Goal: Task Accomplishment & Management: Complete application form

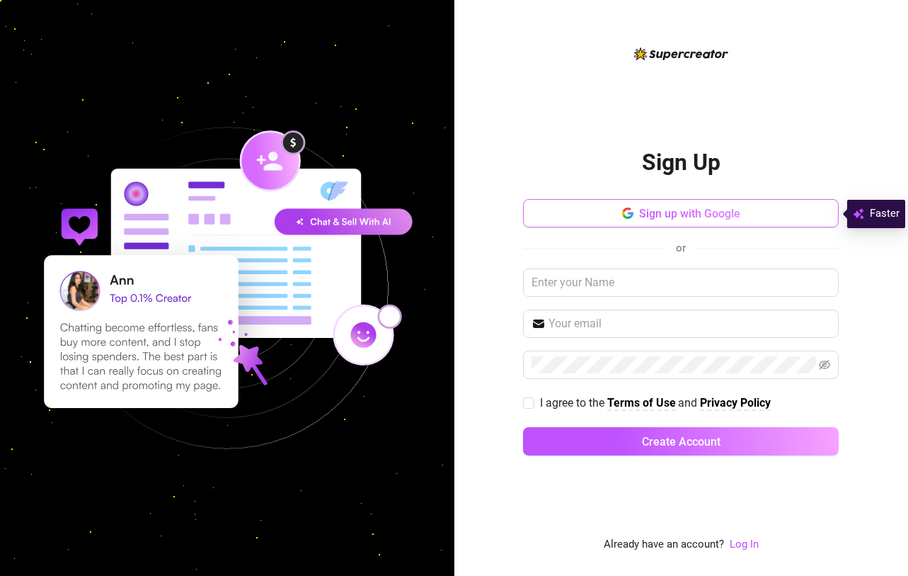
click at [673, 207] on span "Sign up with Google" at bounding box center [689, 213] width 101 height 13
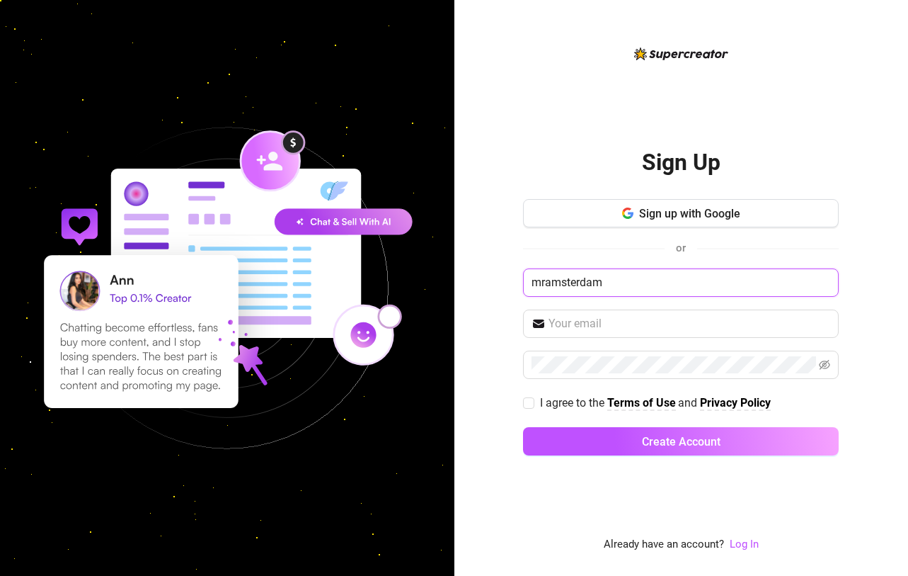
type input "mramsterdam"
click at [484, 298] on div "Sign Up Sign up with Google or mramsterdam I agree to the Terms of Use and Priv…" at bounding box center [682, 288] width 455 height 576
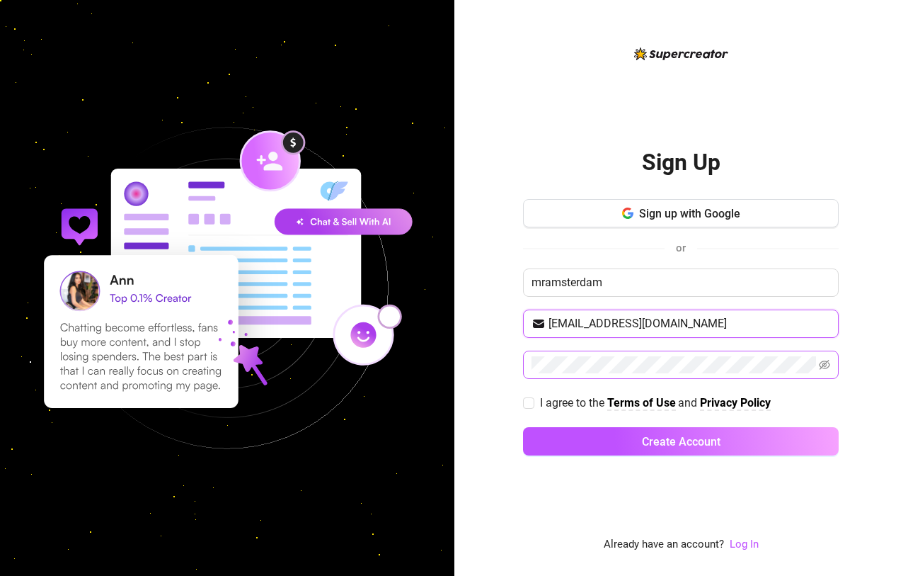
type input "toohottoofeet@gmail.com"
click at [500, 368] on div "Sign Up Sign up with Google or mramsterdam toohottoofeet@gmail.com I agree to t…" at bounding box center [682, 288] width 455 height 576
click at [528, 402] on input "I agree to the Terms of Use and Privacy Policy" at bounding box center [528, 402] width 10 height 10
checkbox input "true"
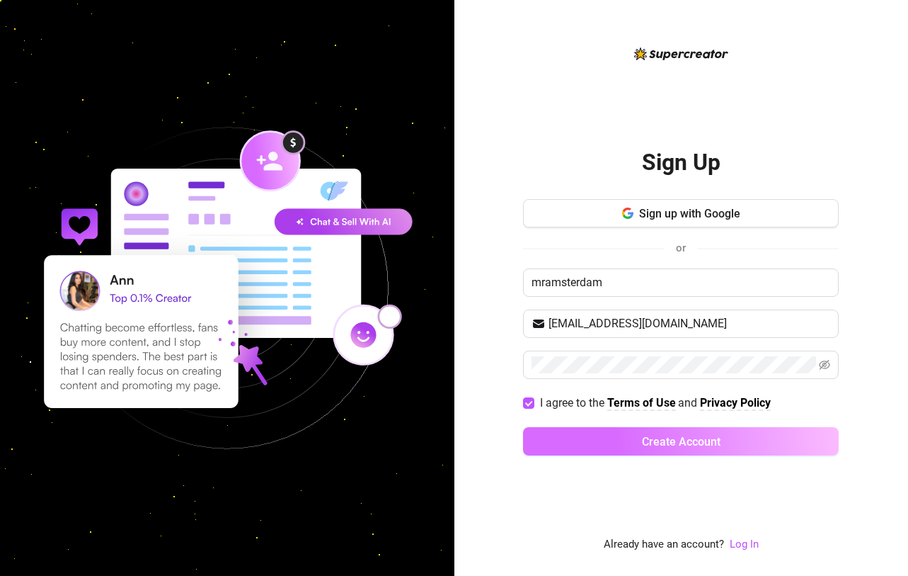
click at [604, 435] on button "Create Account" at bounding box center [681, 441] width 316 height 28
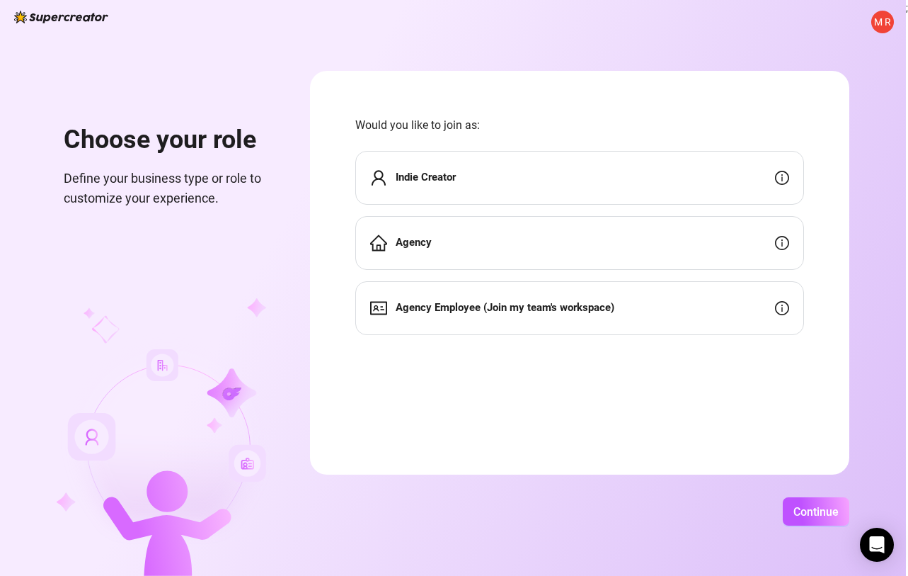
click at [543, 175] on div "Indie Creator" at bounding box center [579, 178] width 449 height 54
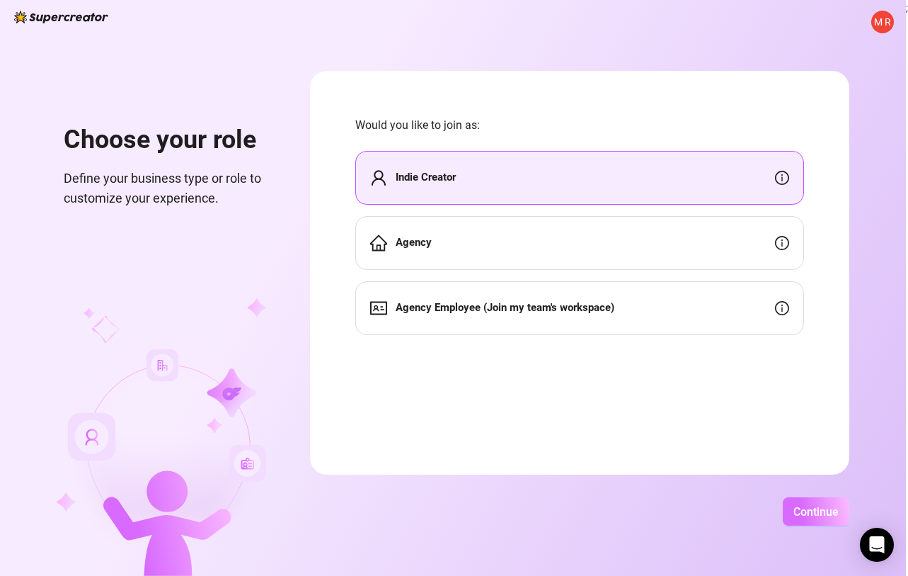
click at [839, 508] on span "Continue" at bounding box center [816, 511] width 45 height 13
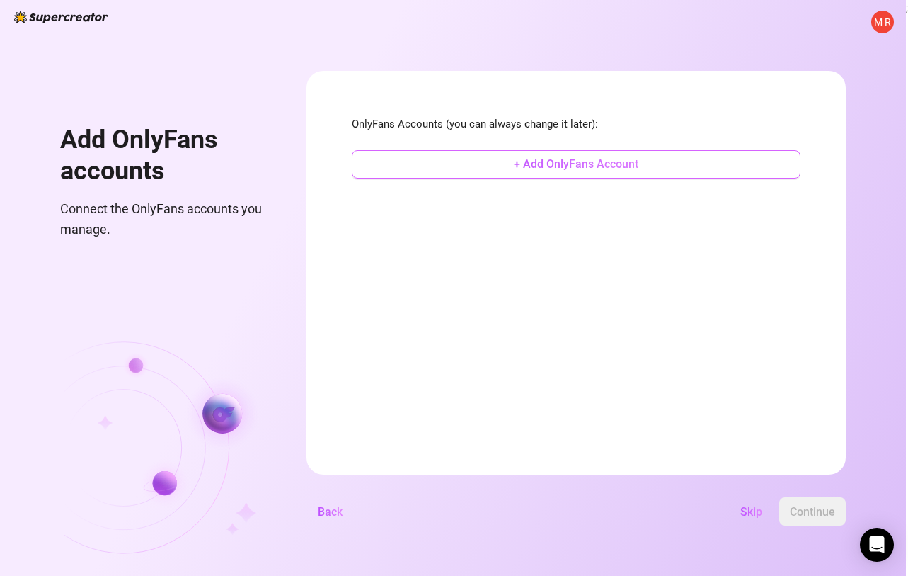
click at [577, 164] on button "+ Add OnlyFans Account" at bounding box center [576, 164] width 449 height 28
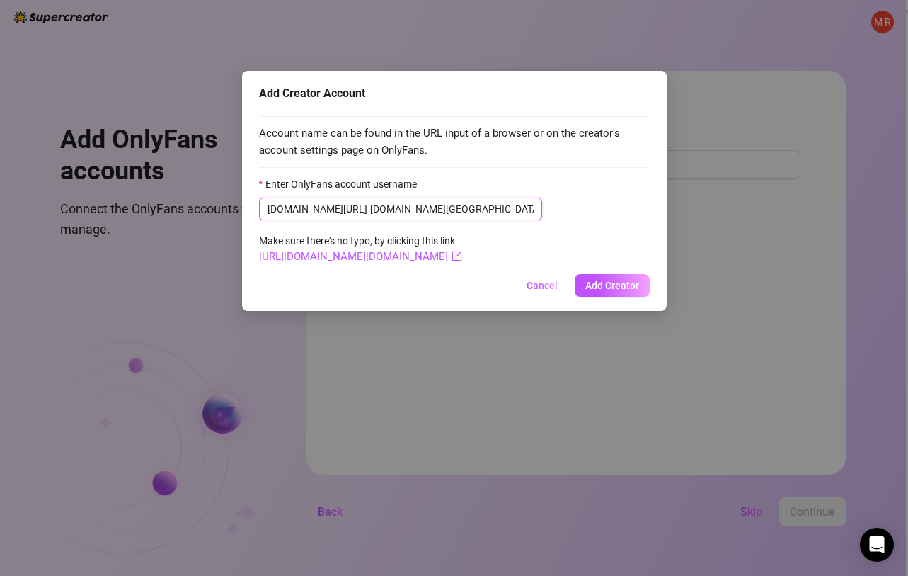
drag, startPoint x: 406, startPoint y: 208, endPoint x: 329, endPoint y: 208, distance: 77.2
click at [329, 208] on span "onlyfans.com/ mr.amsterdam" at bounding box center [400, 209] width 283 height 23
paste input "dam"
type input "mr.amsterdamdam"
click at [611, 285] on span "Add Creator" at bounding box center [613, 285] width 54 height 11
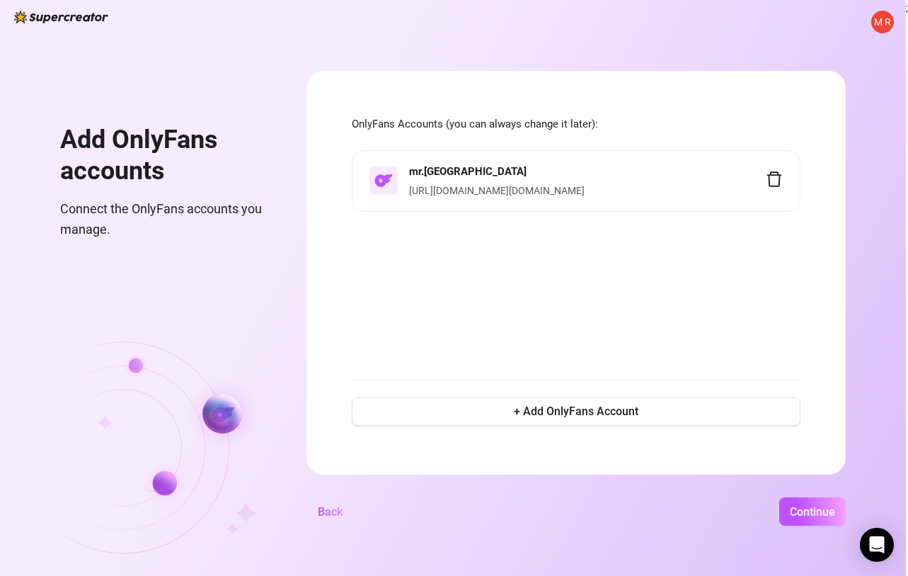
click at [520, 187] on link "https://onlyfans.com/mr.amsterdamdam" at bounding box center [497, 190] width 176 height 11
click at [887, 21] on span "M R" at bounding box center [882, 22] width 17 height 16
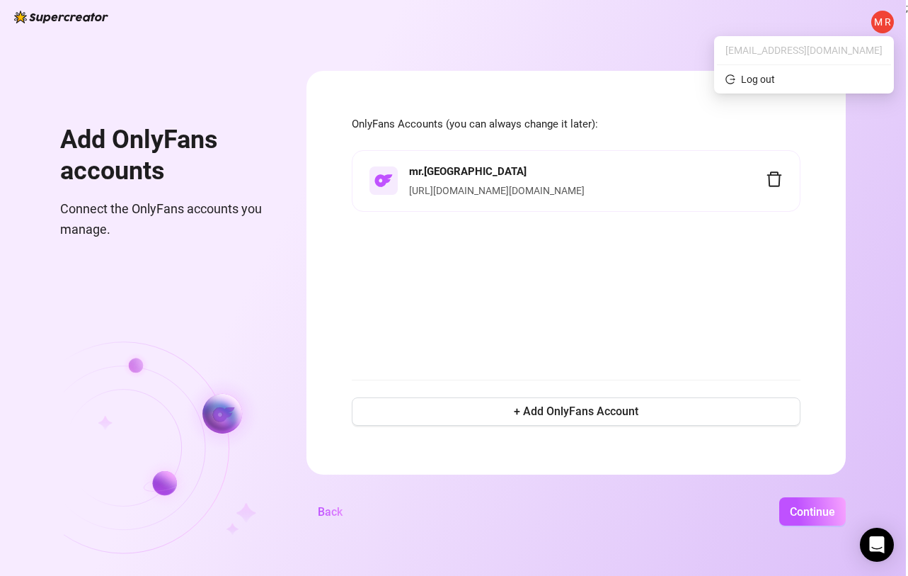
click at [690, 32] on div "M R Add OnlyFans accounts Connect the OnlyFans accounts you manage. OnlyFans Ac…" at bounding box center [453, 288] width 906 height 576
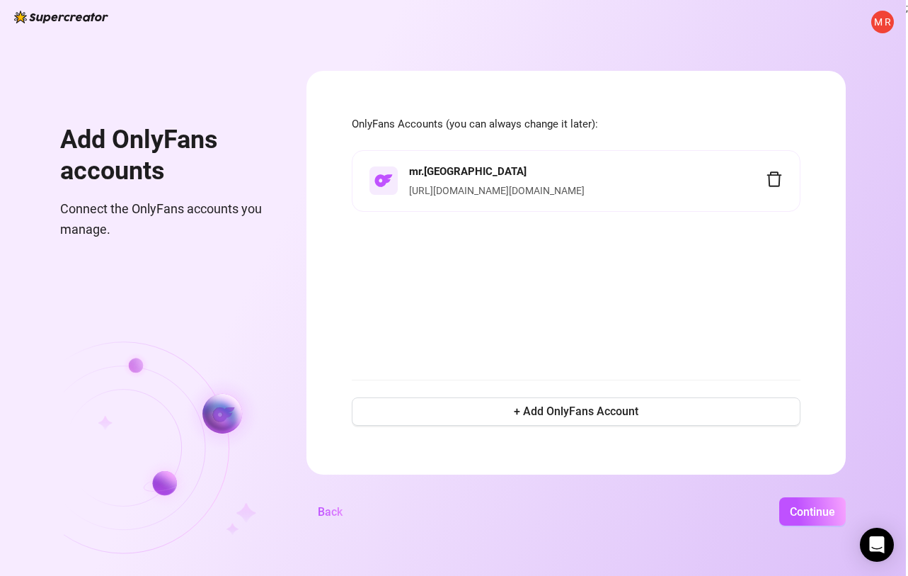
click at [256, 138] on h1 "Add OnlyFans accounts" at bounding box center [166, 156] width 212 height 62
click at [527, 168] on strong "mr.amsterdamdam" at bounding box center [468, 171] width 118 height 13
click at [393, 182] on img at bounding box center [384, 180] width 18 height 13
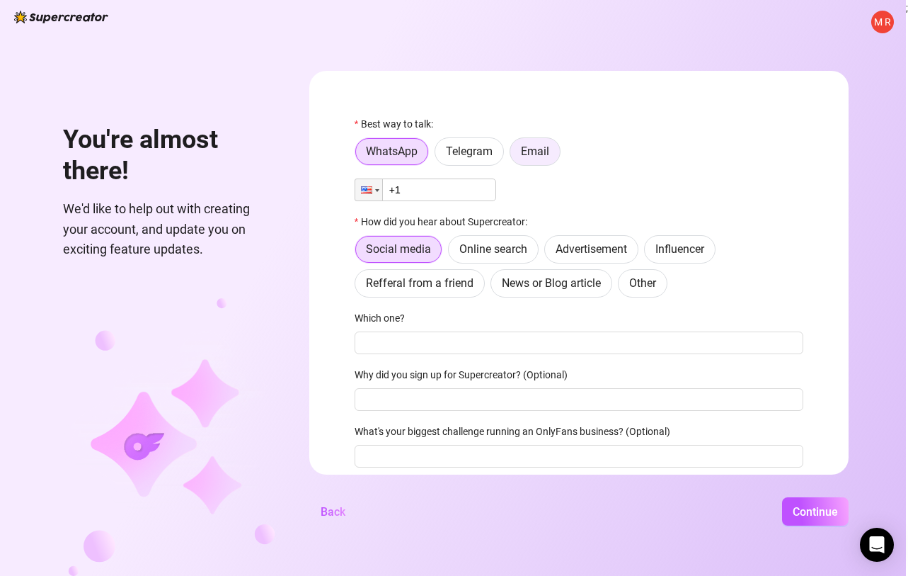
click at [549, 151] on span "Email" at bounding box center [535, 150] width 28 height 13
click at [514, 155] on input "Email" at bounding box center [514, 155] width 0 height 0
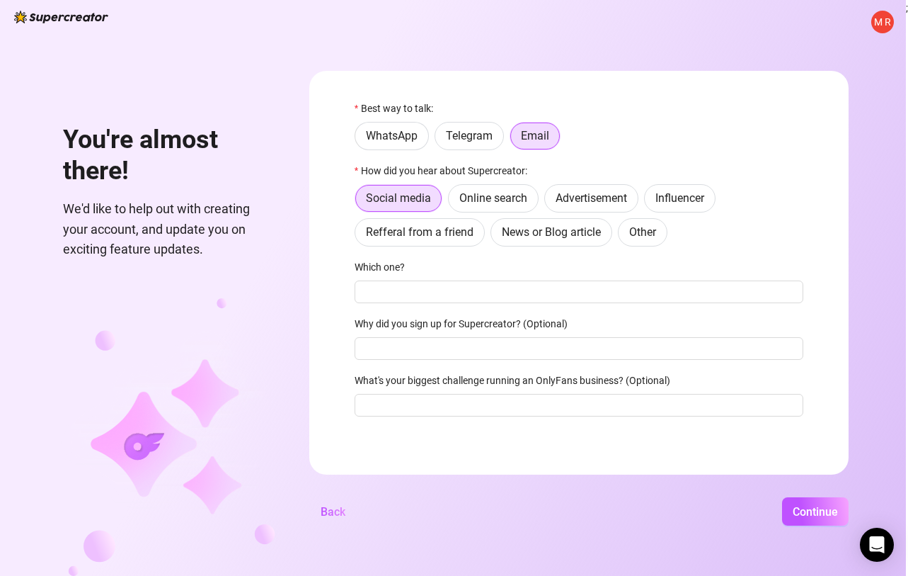
scroll to position [16, 0]
click at [523, 205] on label "Online search" at bounding box center [493, 198] width 91 height 28
click at [452, 202] on input "Online search" at bounding box center [452, 202] width 0 height 0
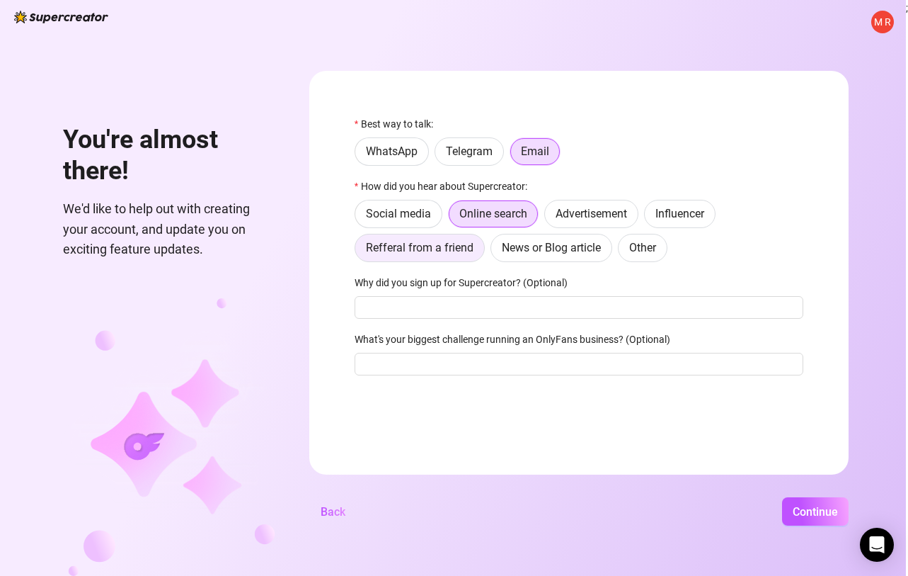
scroll to position [0, 0]
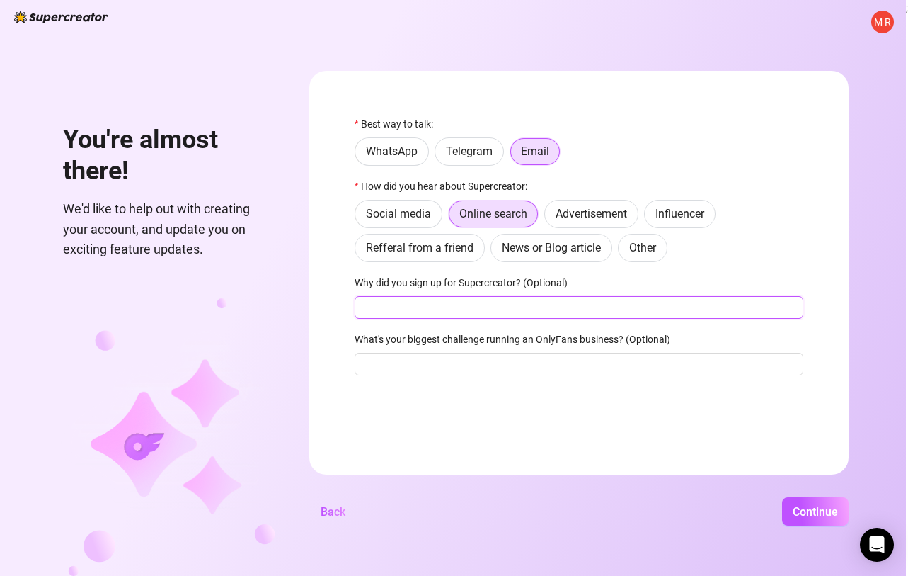
click at [471, 312] on input "Why did you sign up for Supercreator? (Optional)" at bounding box center [579, 307] width 449 height 23
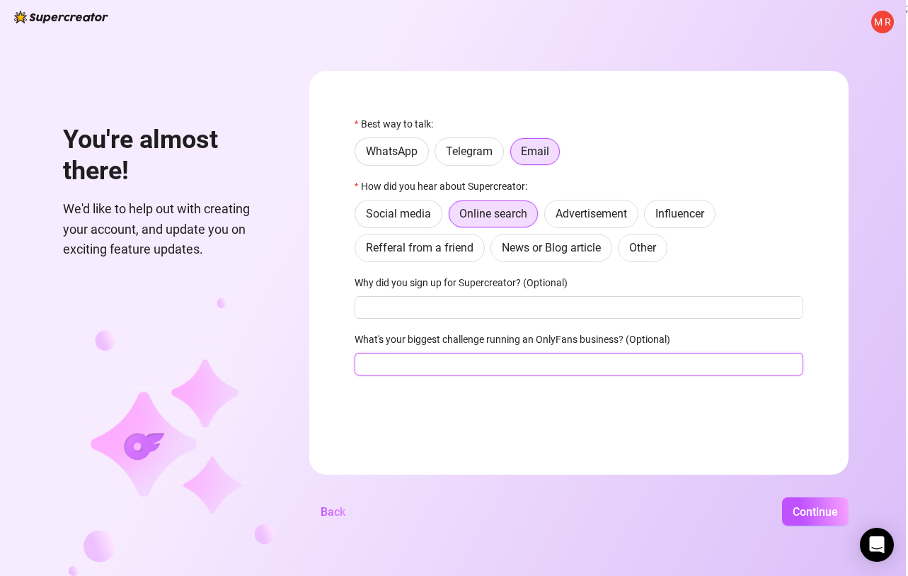
click at [498, 362] on input "What's your biggest challenge running an OnlyFans business? (Optional)" at bounding box center [579, 364] width 449 height 23
type input "messaging"
click at [833, 518] on span "Continue" at bounding box center [815, 511] width 45 height 13
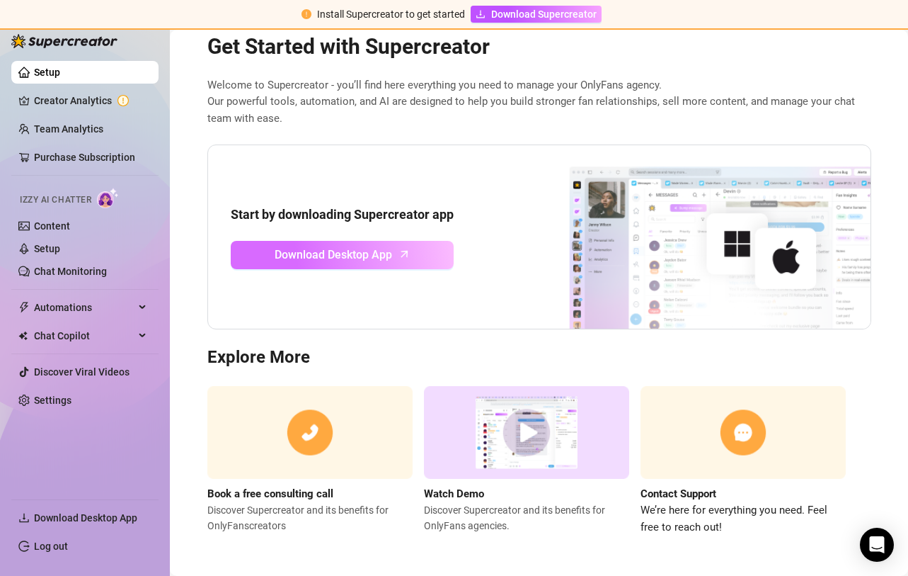
click at [372, 255] on span "Download Desktop App" at bounding box center [334, 255] width 118 height 18
